Goal: Complete application form: Complete application form

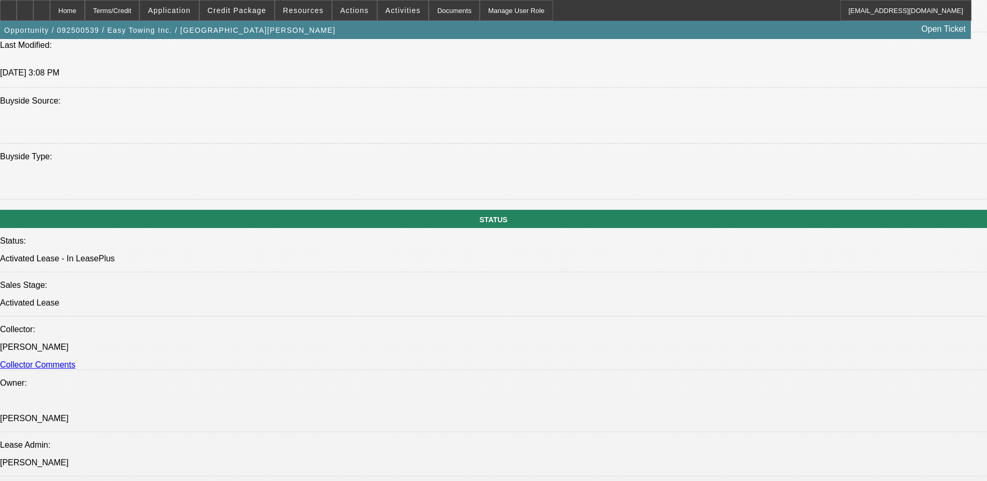
select select "0"
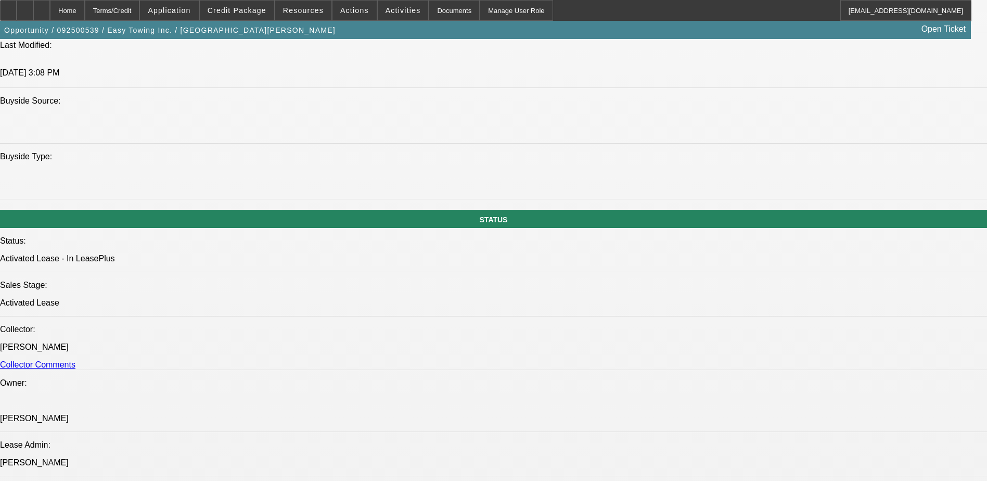
select select "0"
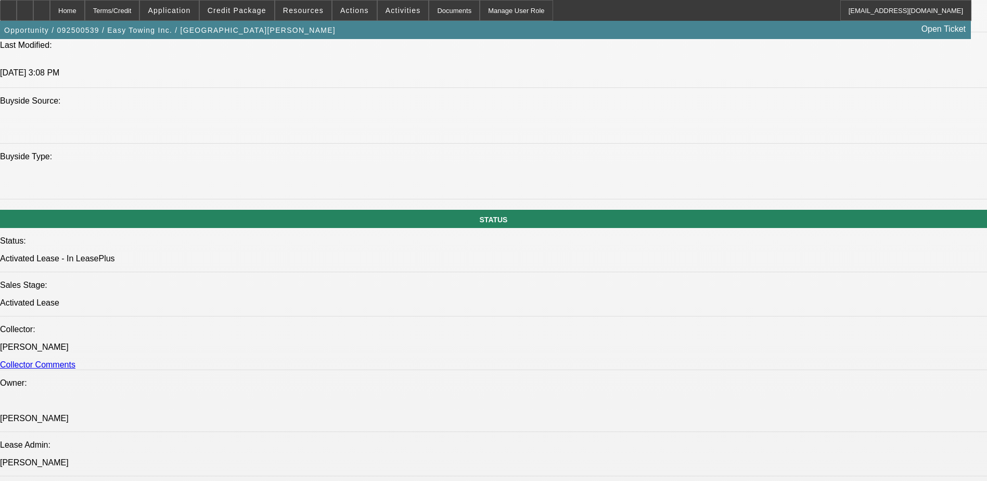
select select "0"
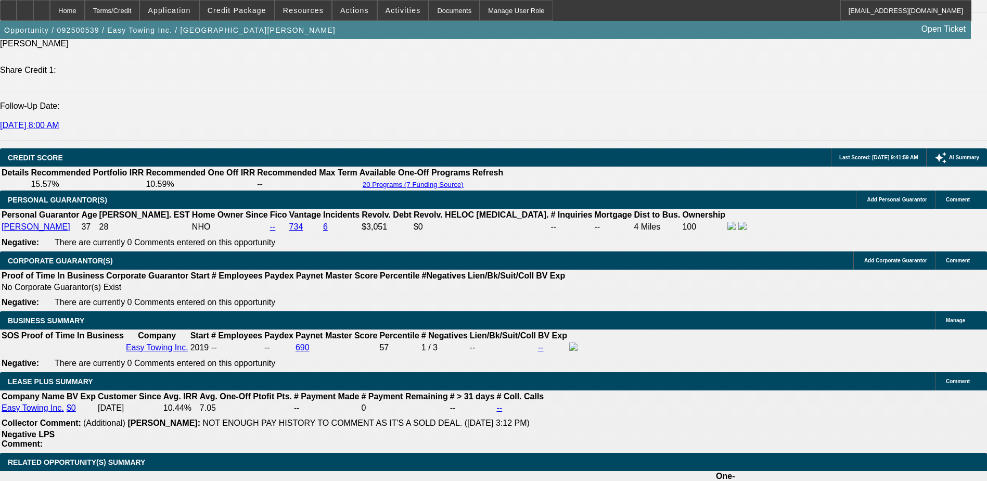
select select "1"
select select "2"
select select "6"
select select "1"
select select "2"
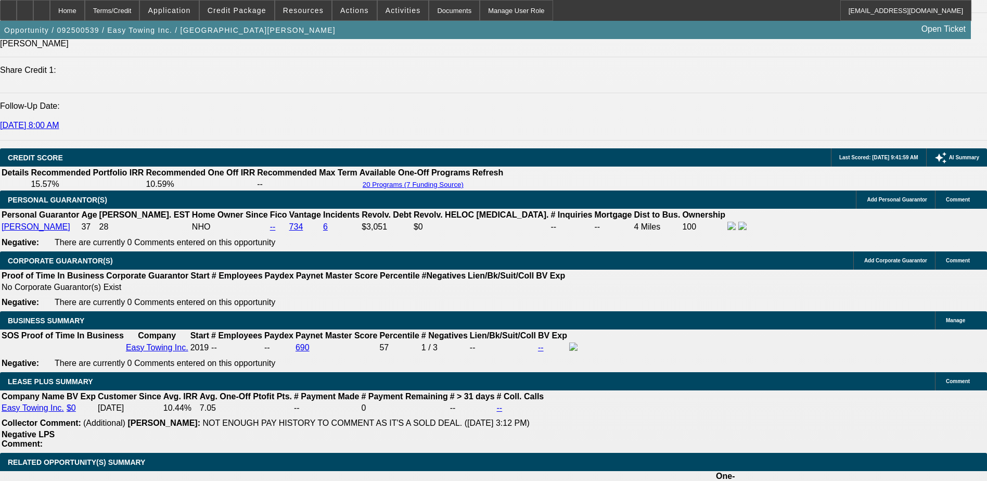
select select "6"
select select "1"
select select "2"
select select "6"
select select "1"
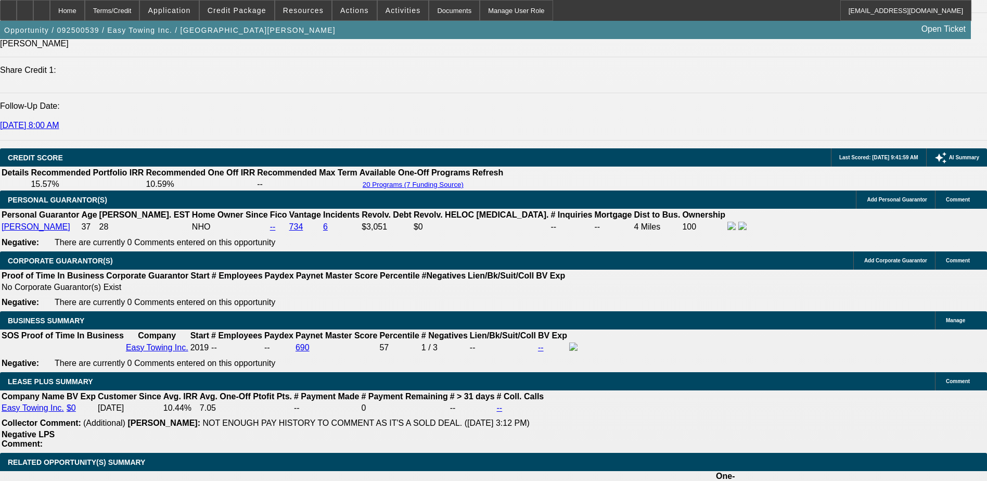
select select "2"
select select "6"
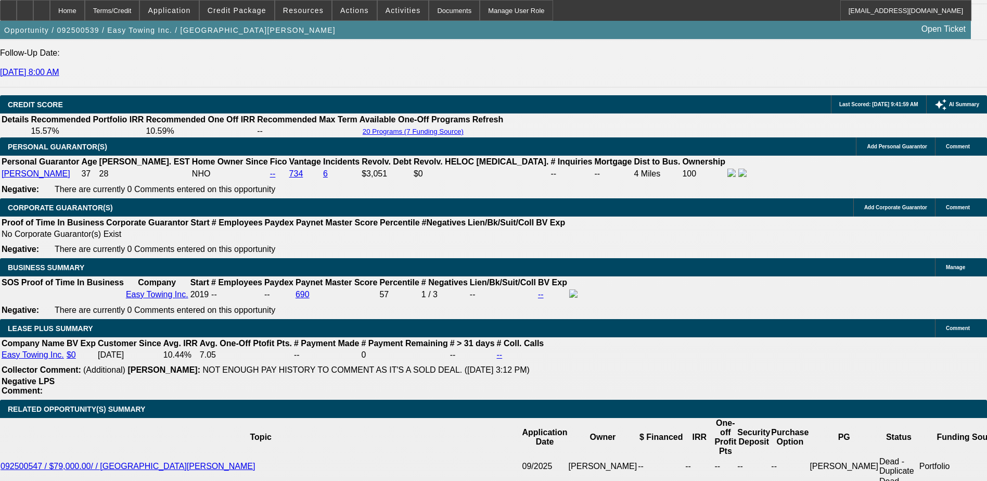
scroll to position [1565, 0]
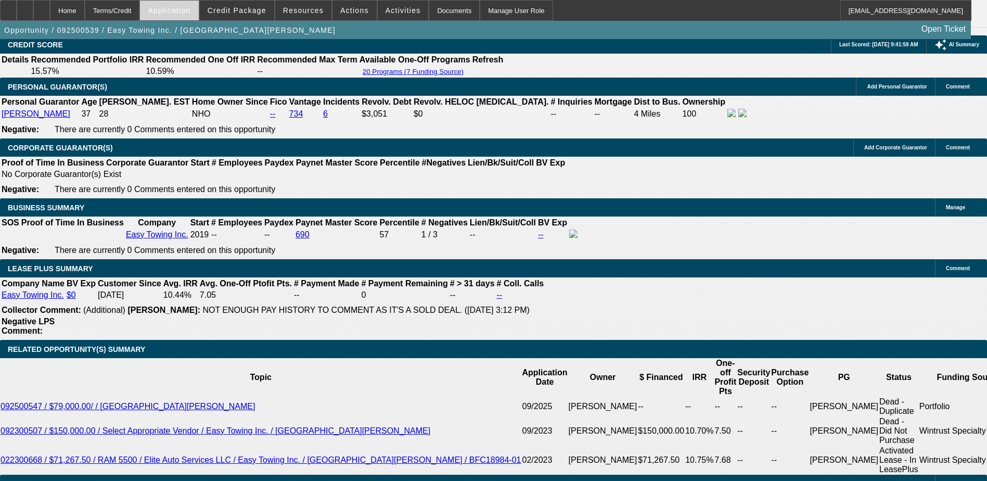
click at [190, 12] on span "Application" at bounding box center [169, 10] width 43 height 8
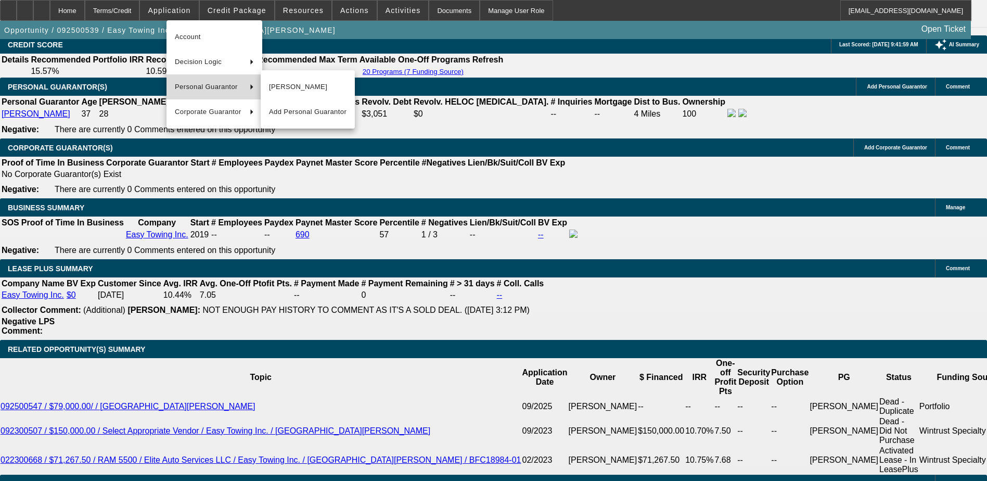
click at [210, 84] on span "Personal Guarantor" at bounding box center [208, 87] width 67 height 12
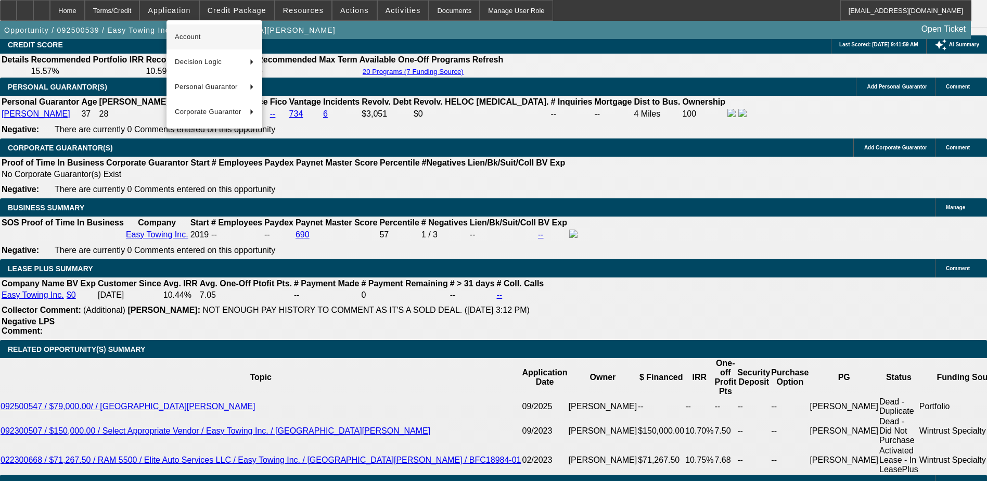
click at [182, 36] on span "Account" at bounding box center [214, 37] width 79 height 12
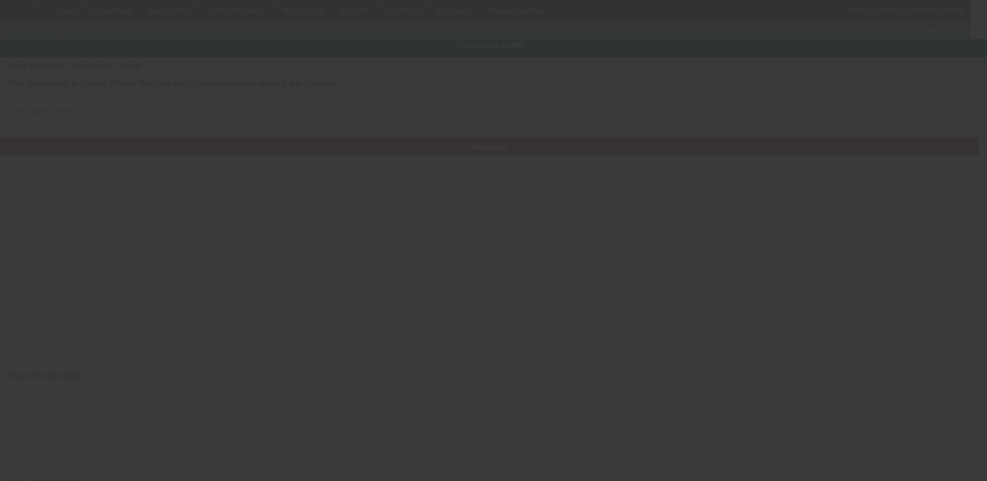
type input "Easy Towing Inc."
type input "[STREET_ADDRESS][PERSON_NAME]"
type input "91324"
type input "Northridge"
type input "[PHONE_NUMBER]"
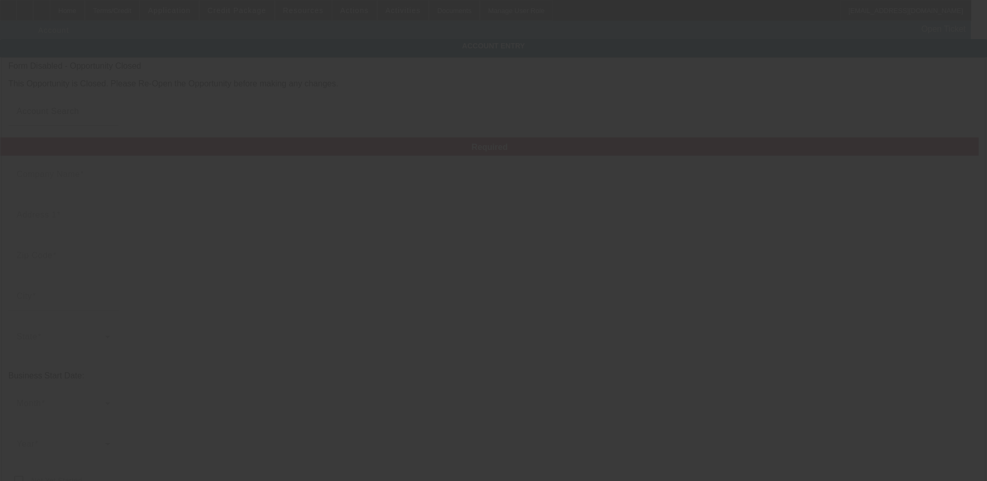
type input "[GEOGRAPHIC_DATA]"
type input "843752426"
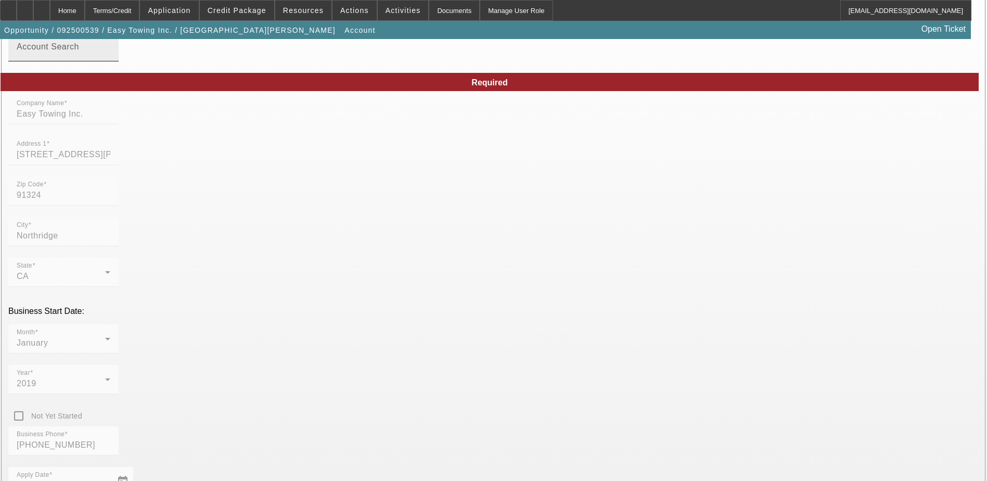
type input "[DATE]"
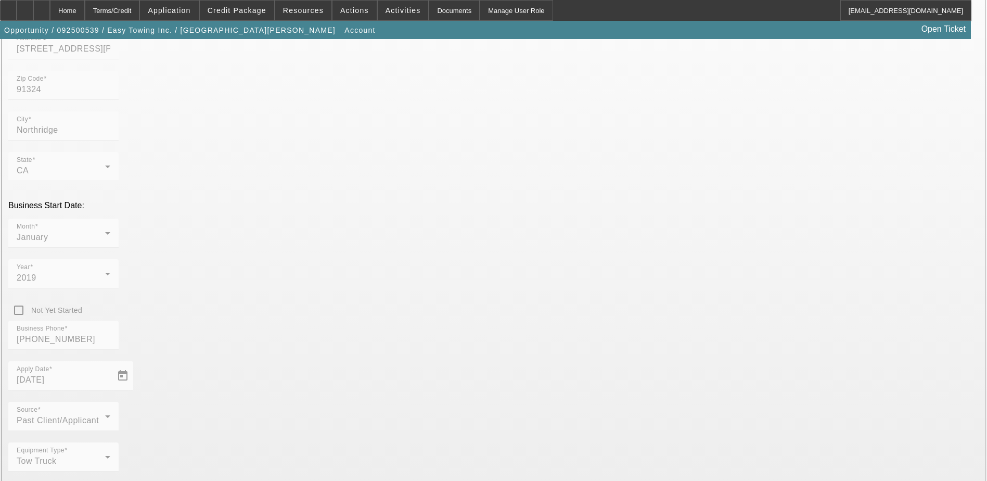
scroll to position [118, 0]
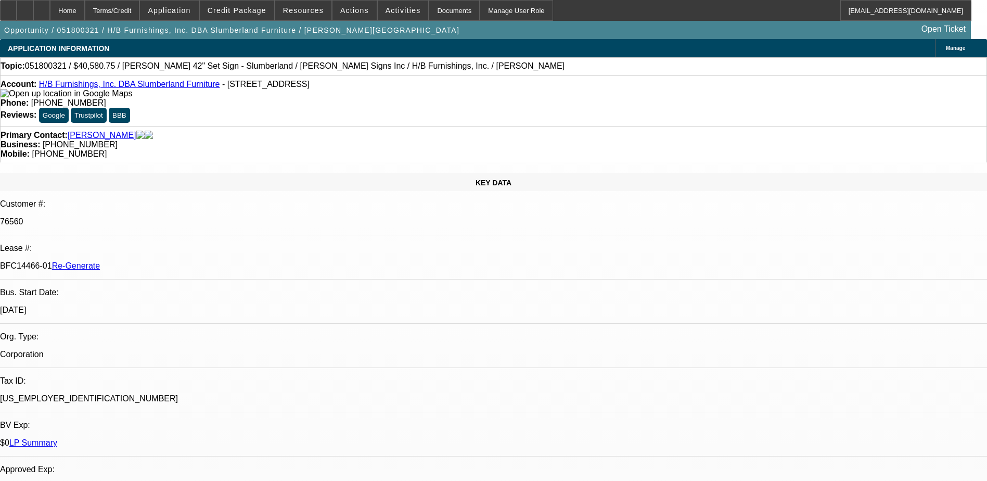
select select "0"
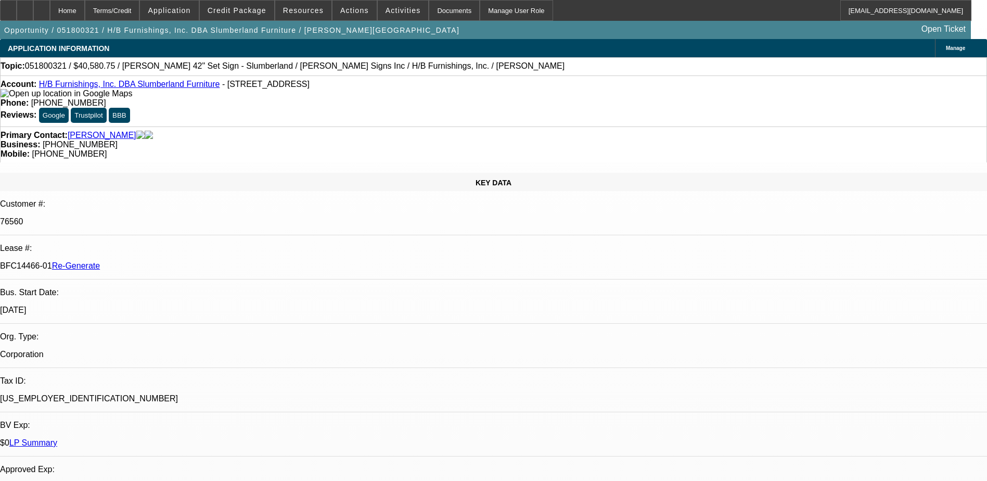
select select "0"
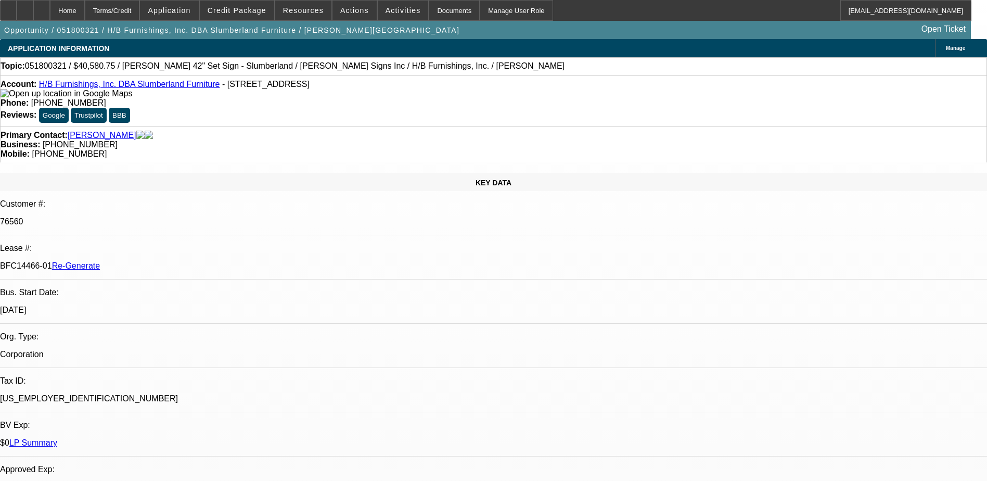
select select "0"
select select "1"
select select "6"
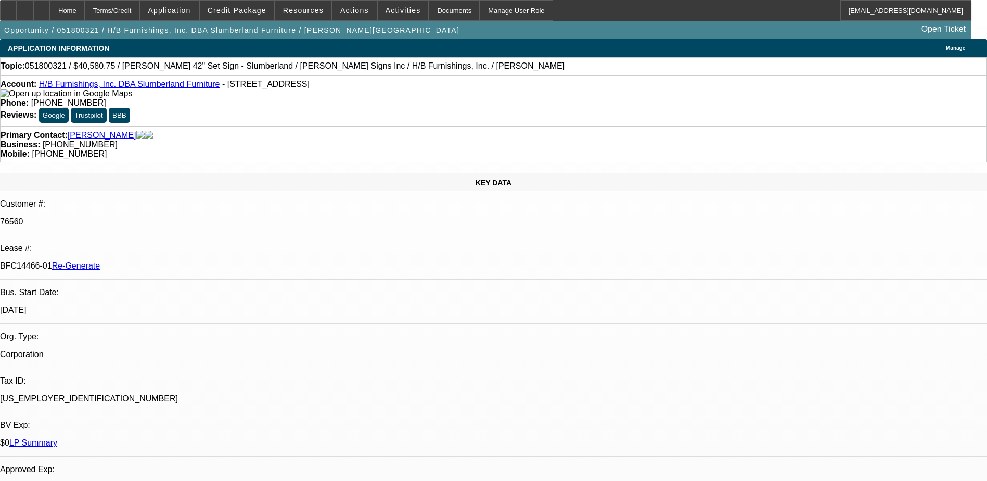
select select "1"
select select "6"
select select "1"
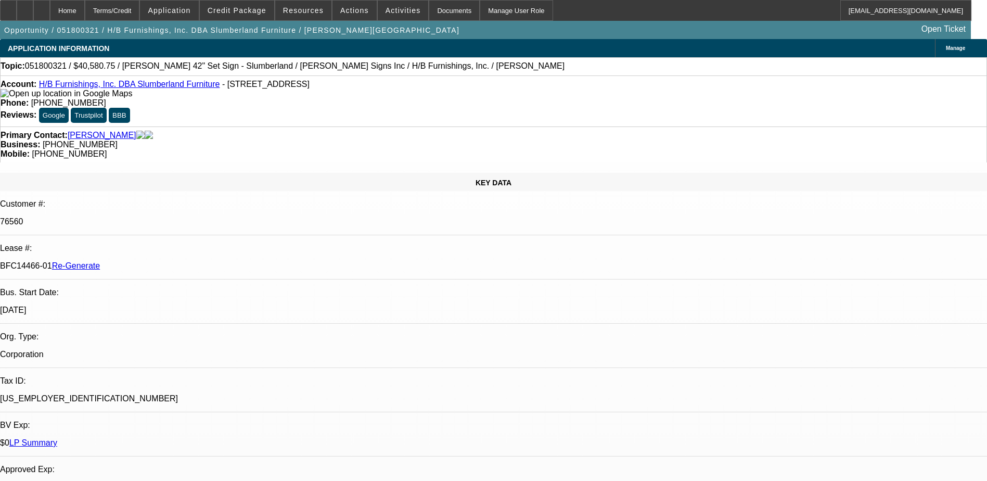
select select "6"
select select "1"
select select "6"
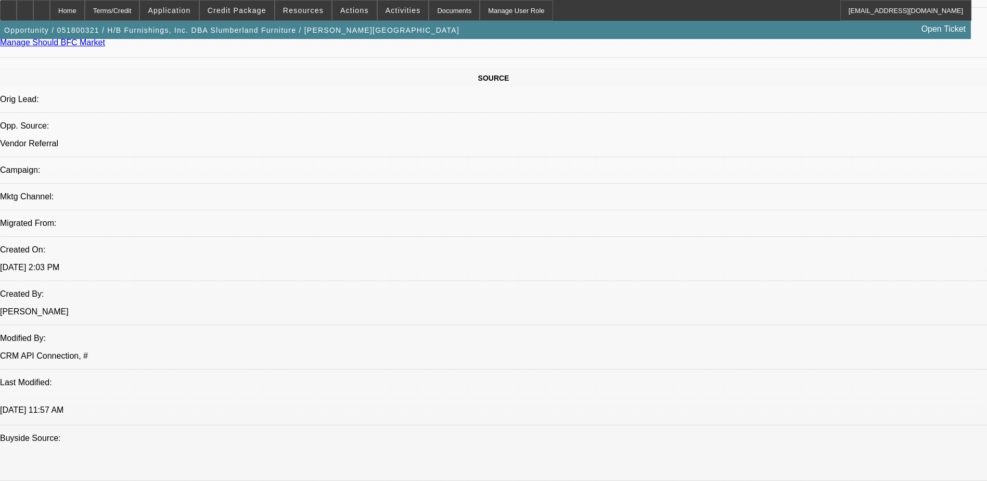
scroll to position [624, 0]
